Goal: Transaction & Acquisition: Obtain resource

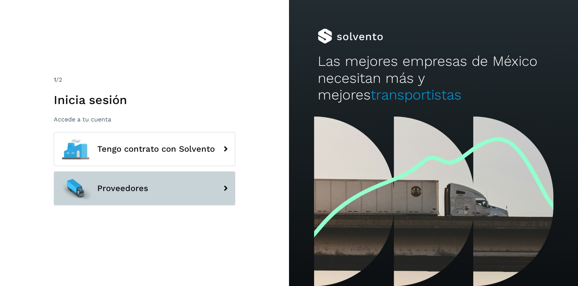
click at [146, 184] on span "Proveedores" at bounding box center [122, 188] width 51 height 9
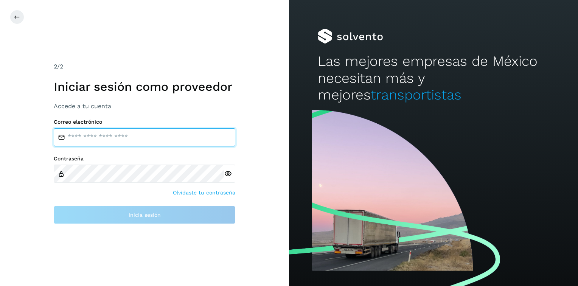
click at [147, 141] on input "email" at bounding box center [145, 137] width 182 height 18
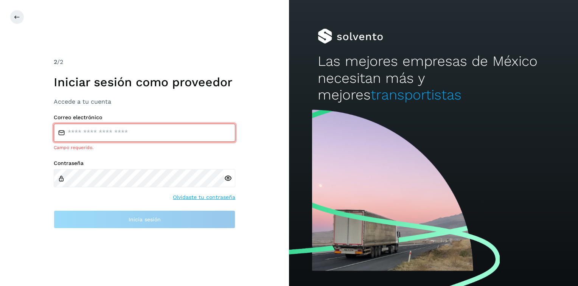
click at [129, 132] on input "email" at bounding box center [145, 133] width 182 height 18
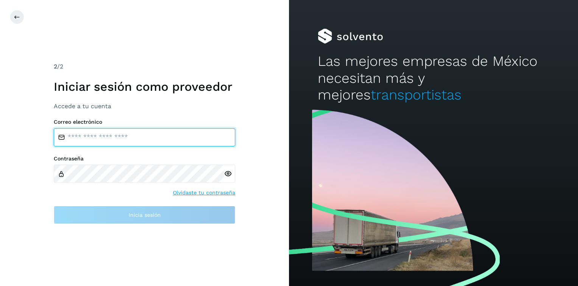
paste input "**********"
type input "**********"
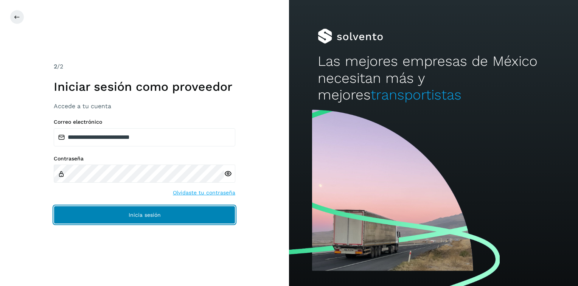
click at [148, 216] on span "Inicia sesión" at bounding box center [145, 214] width 32 height 5
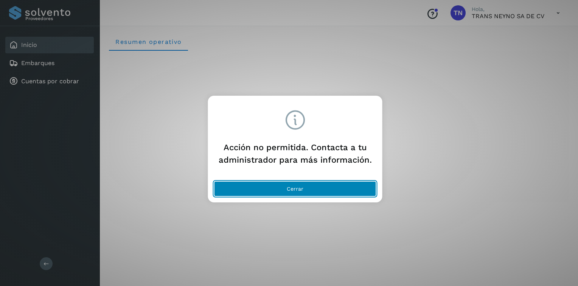
click at [297, 188] on span "Cerrar" at bounding box center [295, 188] width 17 height 5
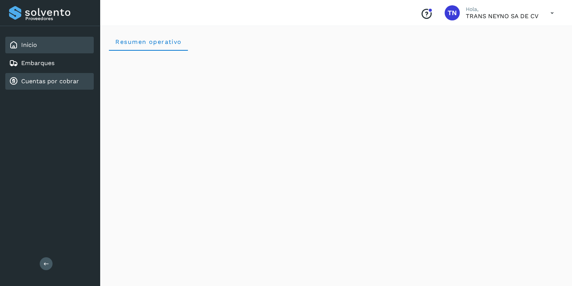
click at [29, 84] on div "Cuentas por cobrar" at bounding box center [44, 81] width 70 height 9
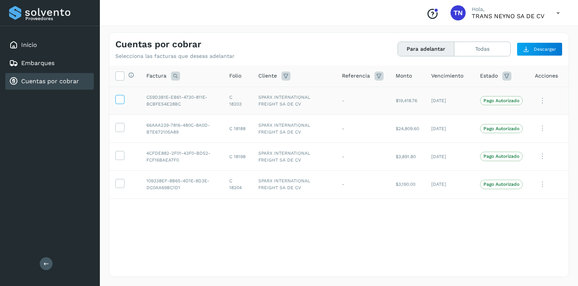
click at [121, 100] on icon at bounding box center [120, 99] width 8 height 8
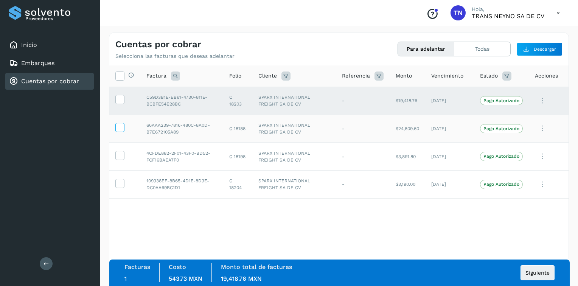
click at [122, 129] on icon at bounding box center [120, 127] width 8 height 8
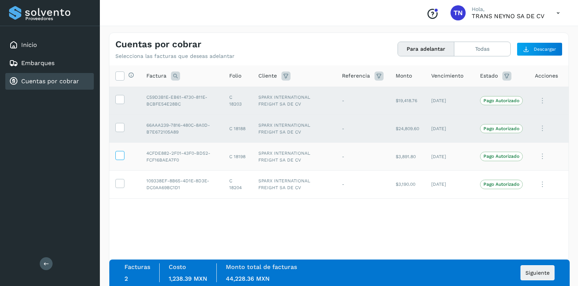
click at [120, 157] on icon at bounding box center [120, 155] width 8 height 8
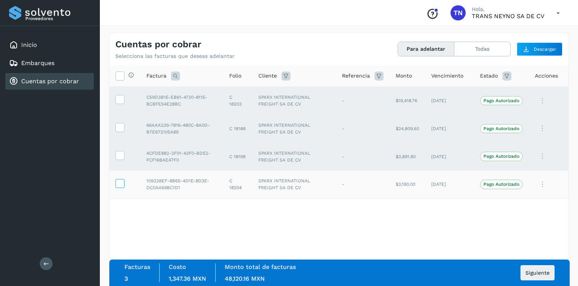
click at [121, 185] on icon at bounding box center [120, 183] width 8 height 8
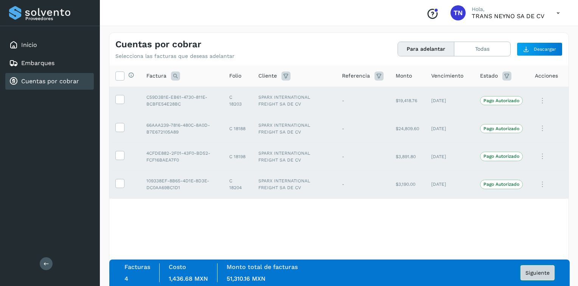
click at [542, 272] on span "Siguiente" at bounding box center [537, 272] width 24 height 5
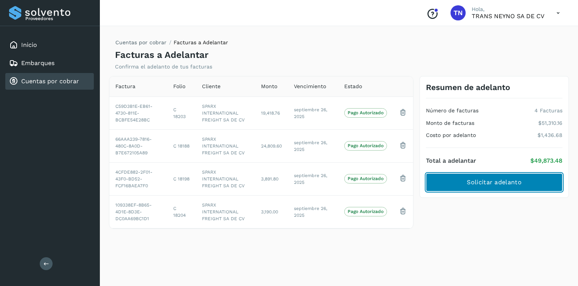
click at [476, 185] on span "Solicitar adelanto" at bounding box center [494, 182] width 54 height 8
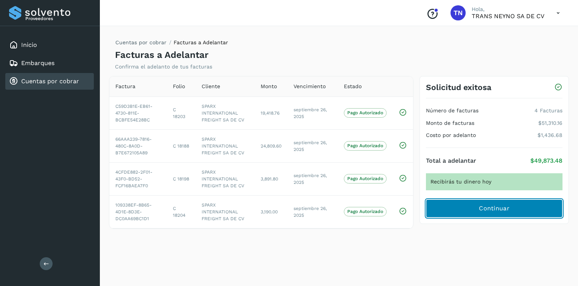
click at [505, 211] on span "Continuar" at bounding box center [494, 208] width 31 height 8
